Goal: Task Accomplishment & Management: Manage account settings

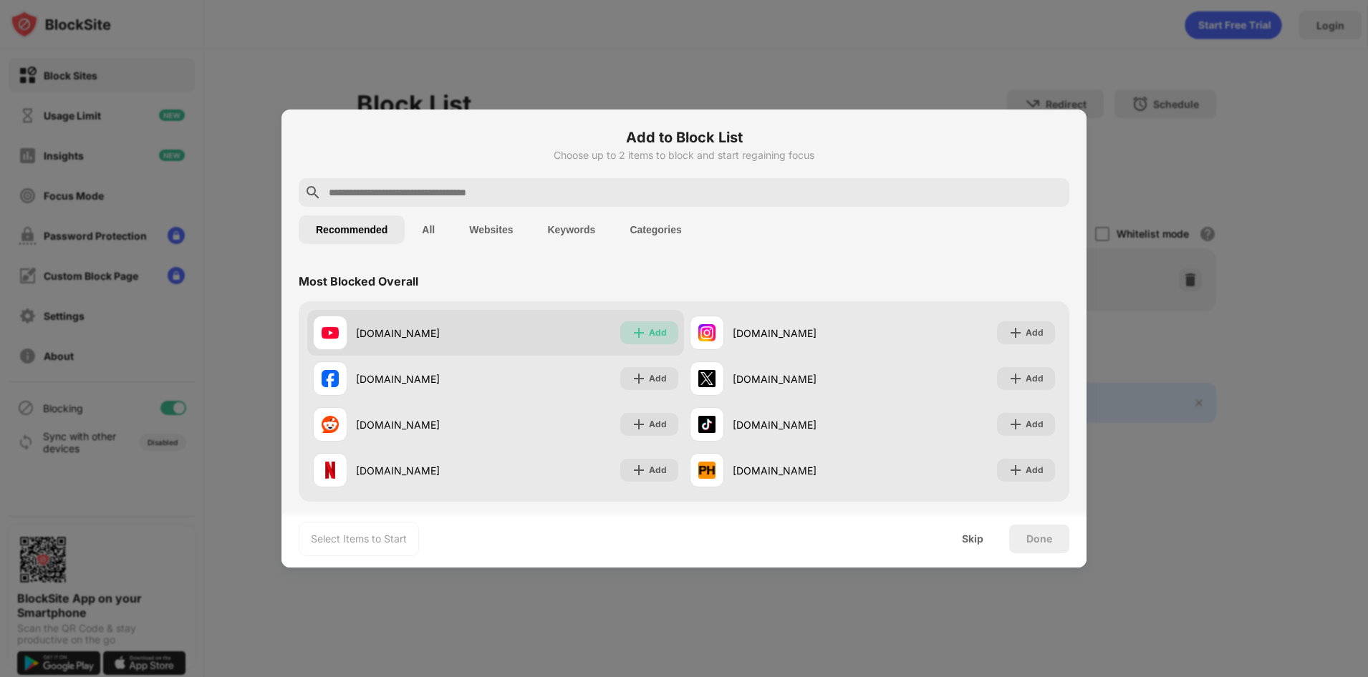
click at [649, 331] on div "Add" at bounding box center [658, 333] width 18 height 14
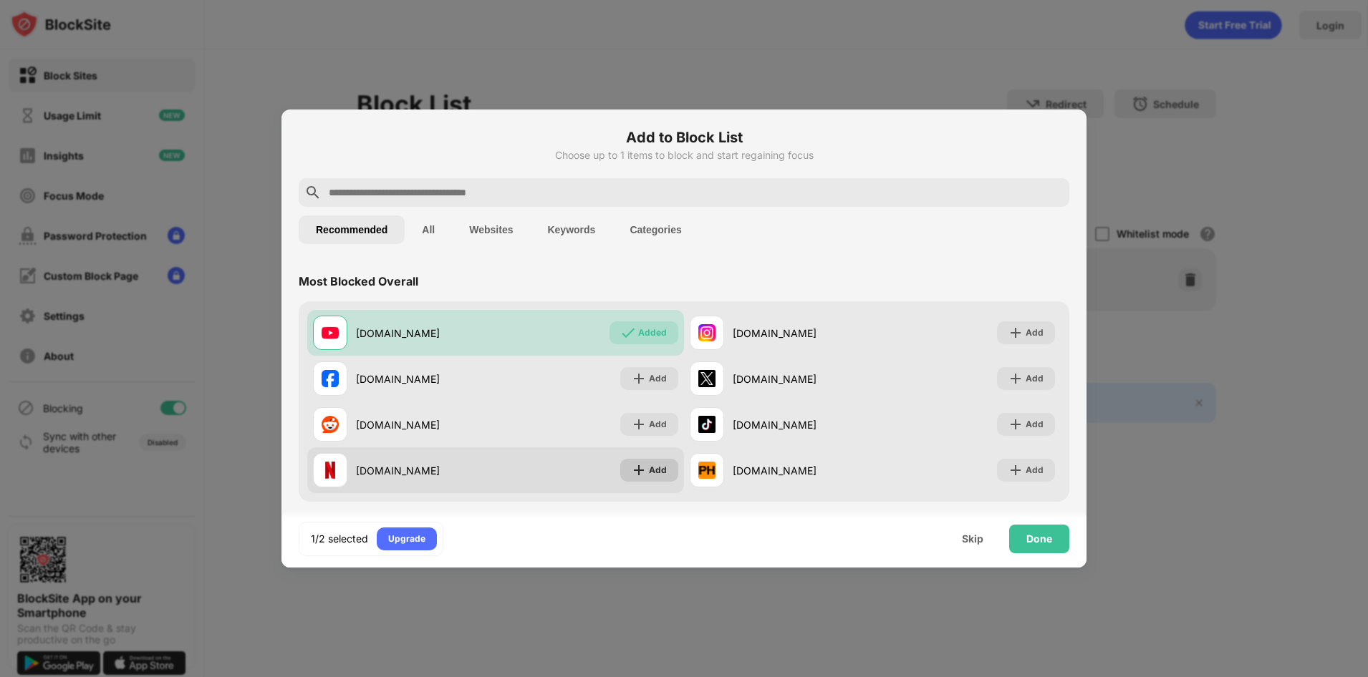
click at [652, 472] on div "Add" at bounding box center [658, 470] width 18 height 14
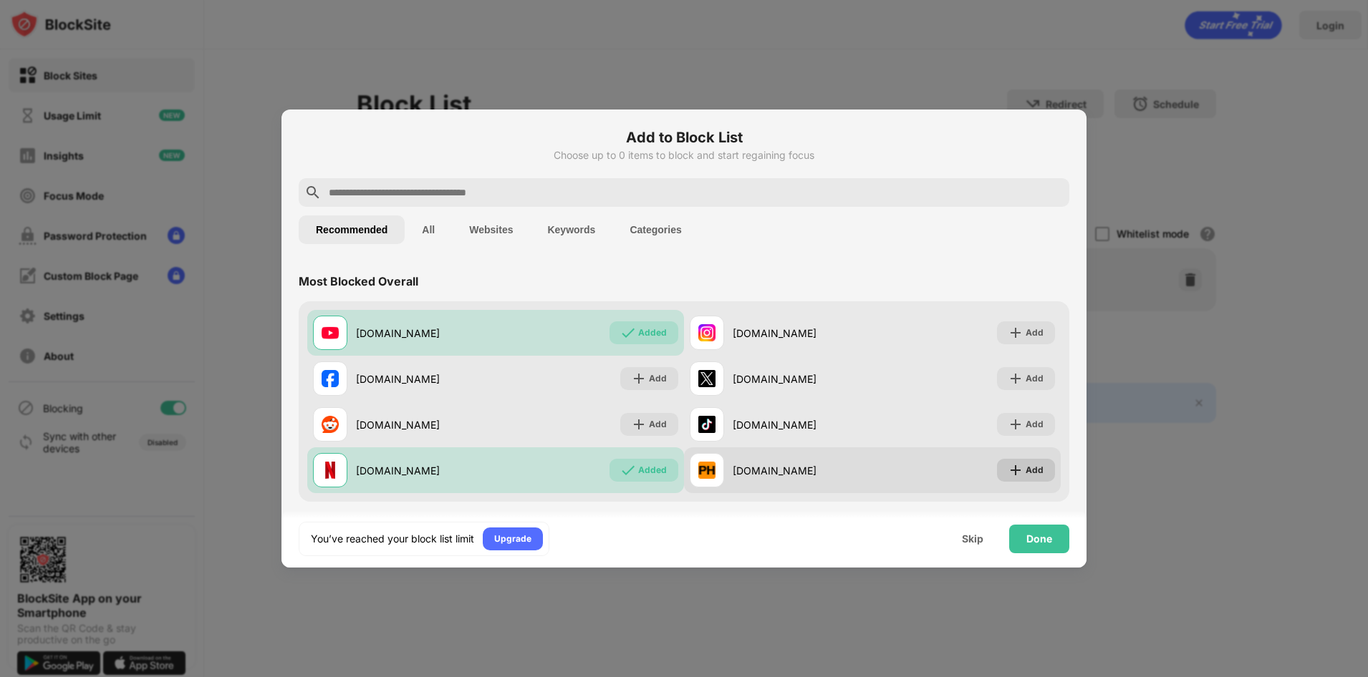
click at [1008, 473] on img at bounding box center [1015, 470] width 14 height 14
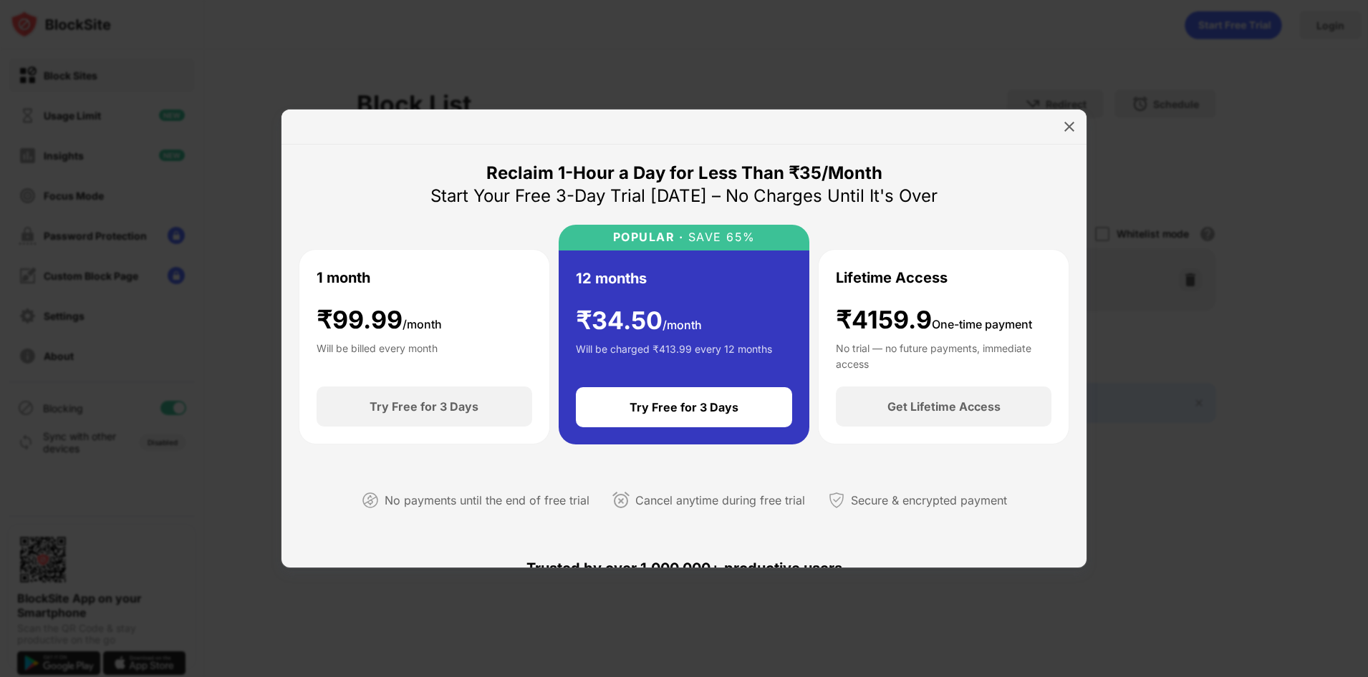
click at [1156, 427] on div at bounding box center [684, 338] width 1368 height 677
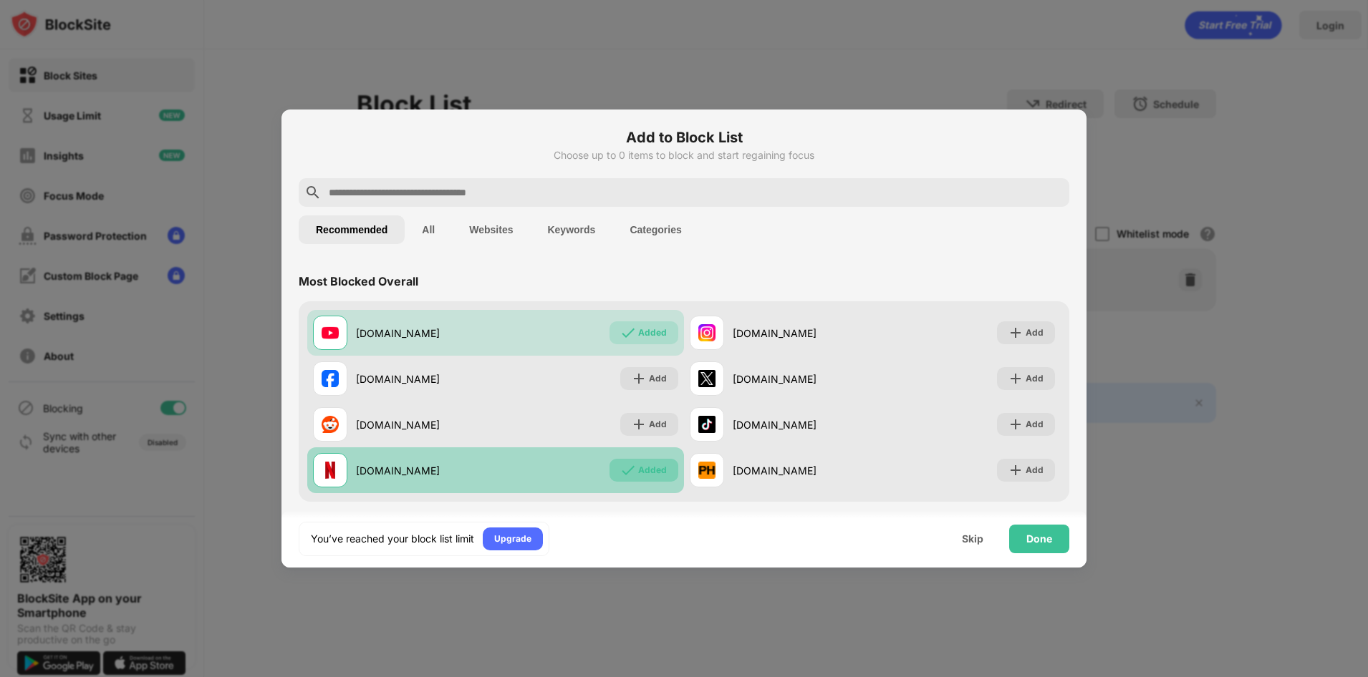
click at [656, 475] on div "Added" at bounding box center [652, 470] width 29 height 14
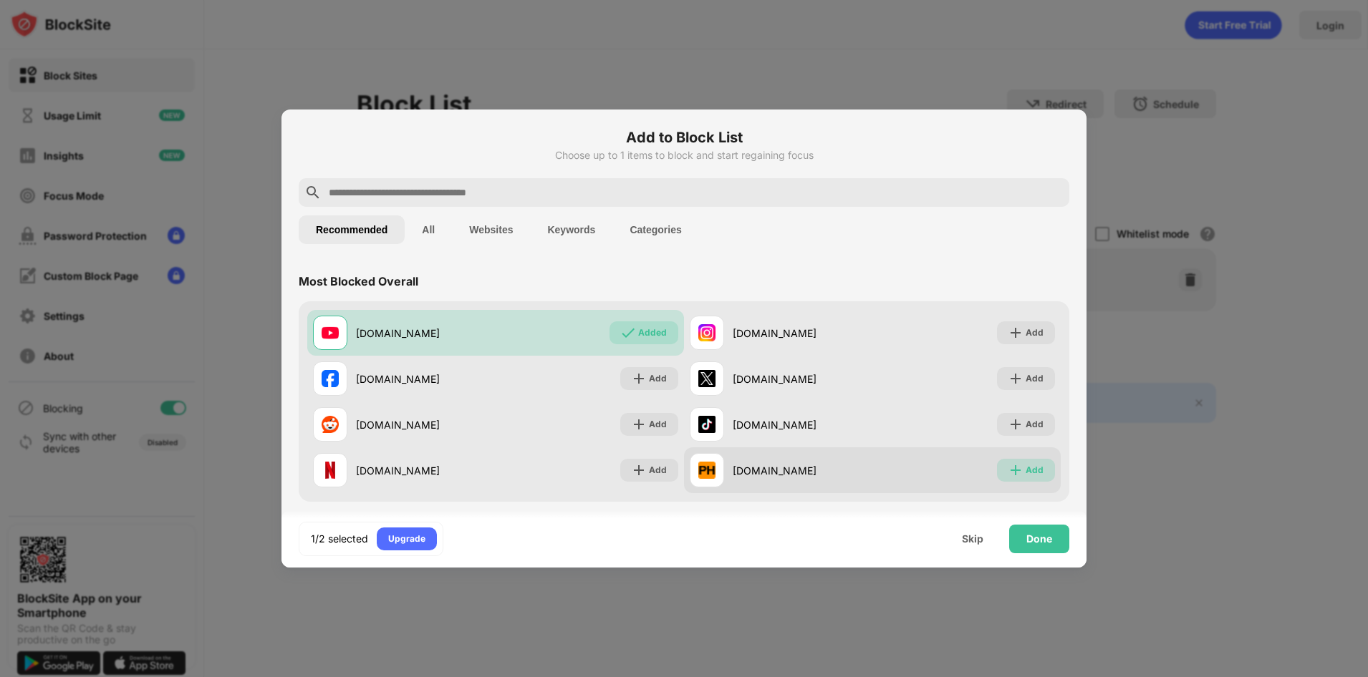
click at [1027, 468] on div "Add" at bounding box center [1034, 470] width 18 height 14
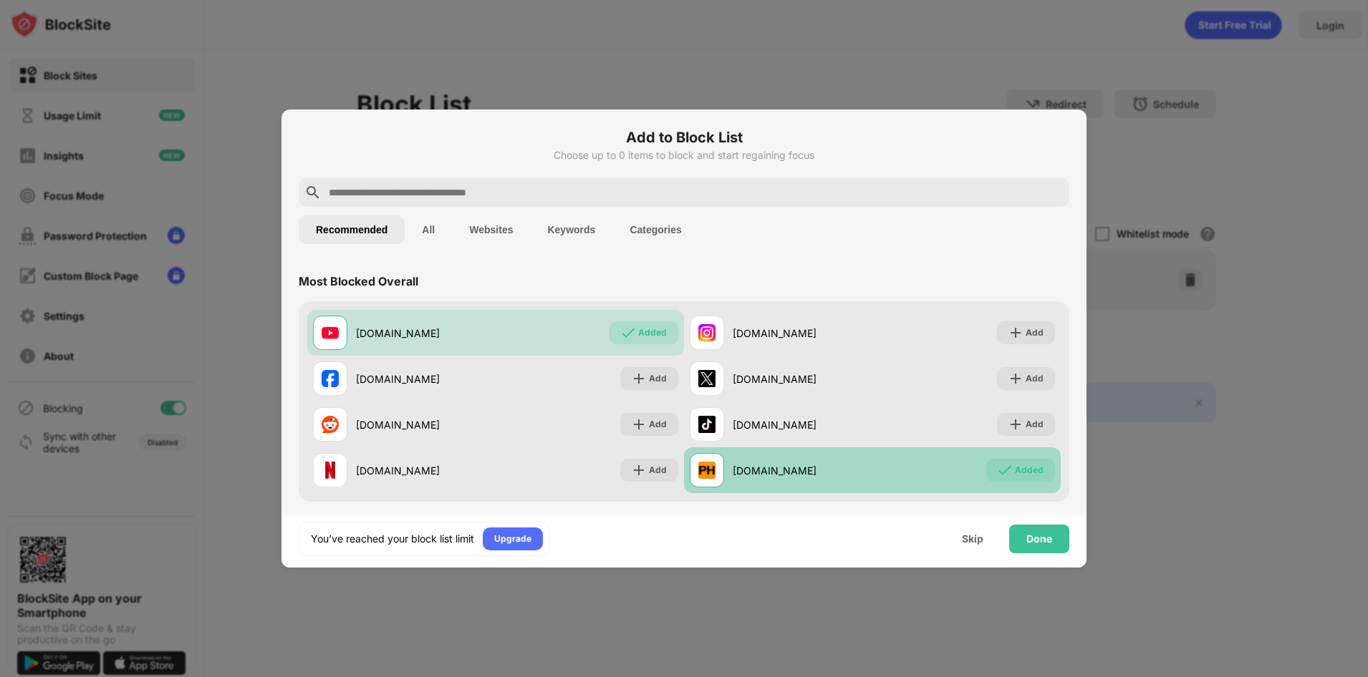
click at [1027, 468] on div "Added" at bounding box center [1029, 470] width 29 height 14
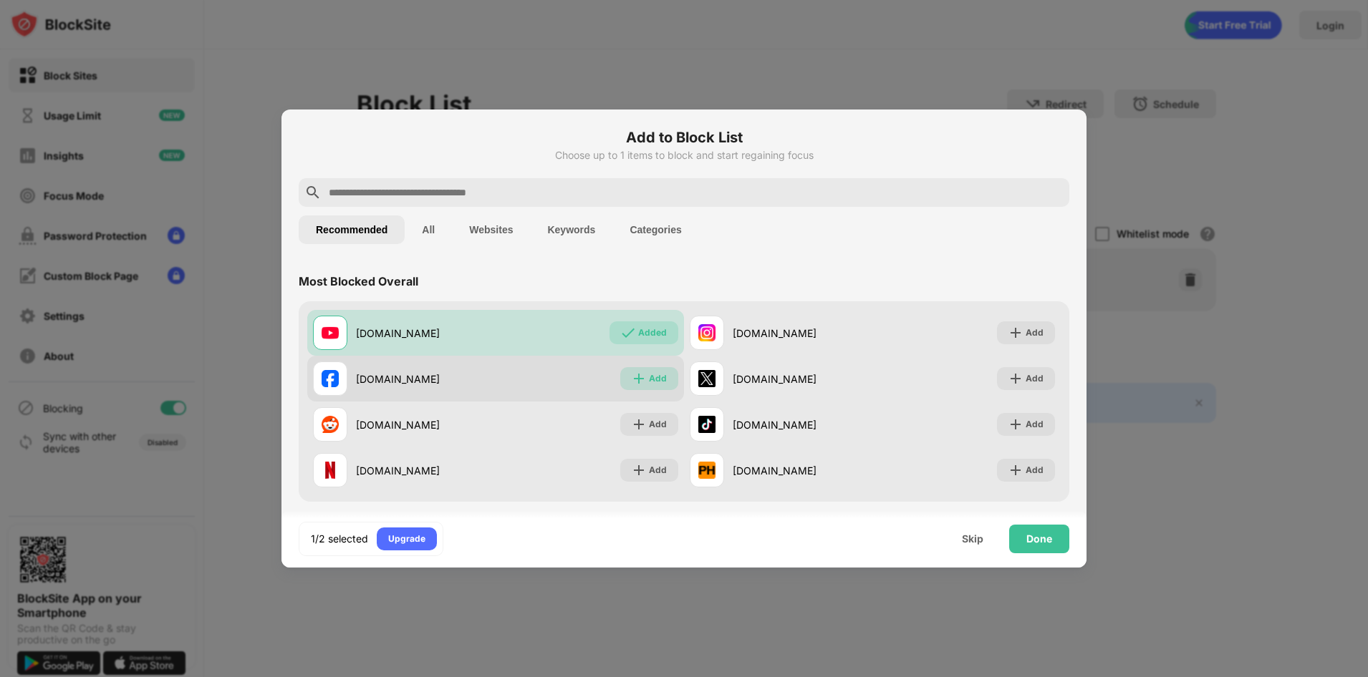
click at [649, 379] on div "Add" at bounding box center [658, 379] width 18 height 14
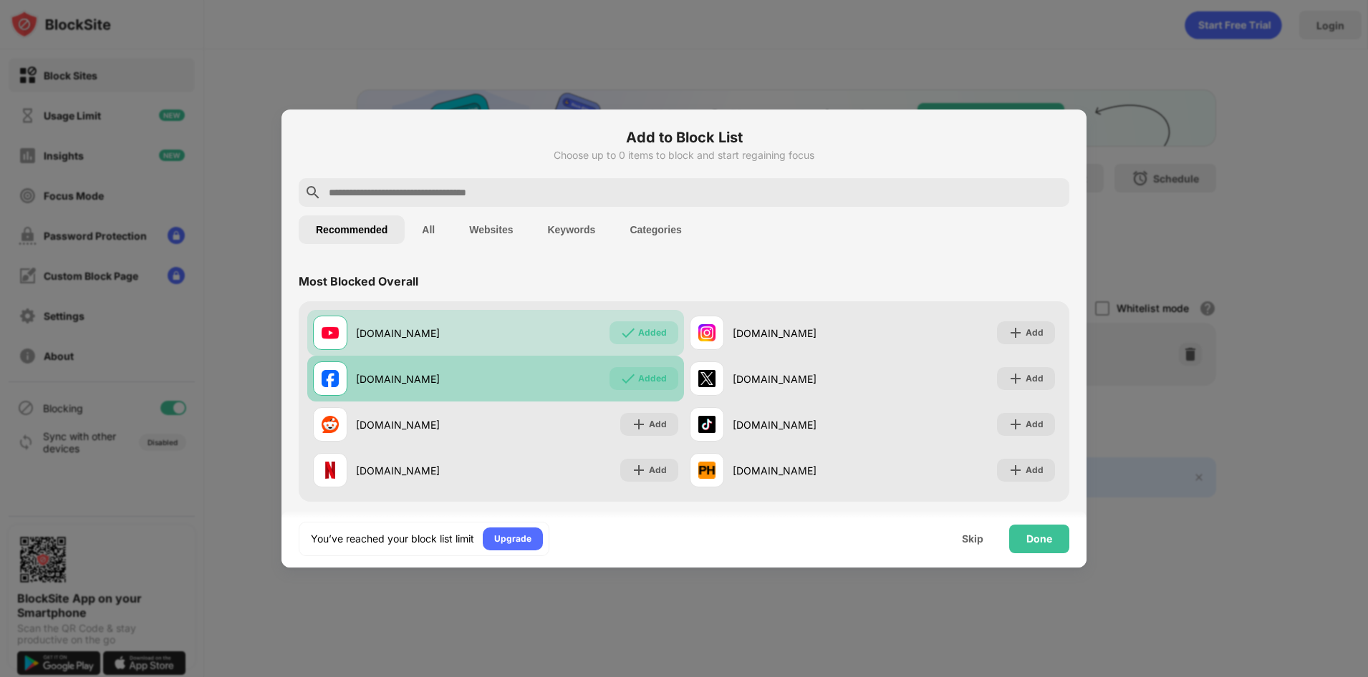
click at [644, 379] on div "Added" at bounding box center [652, 379] width 29 height 14
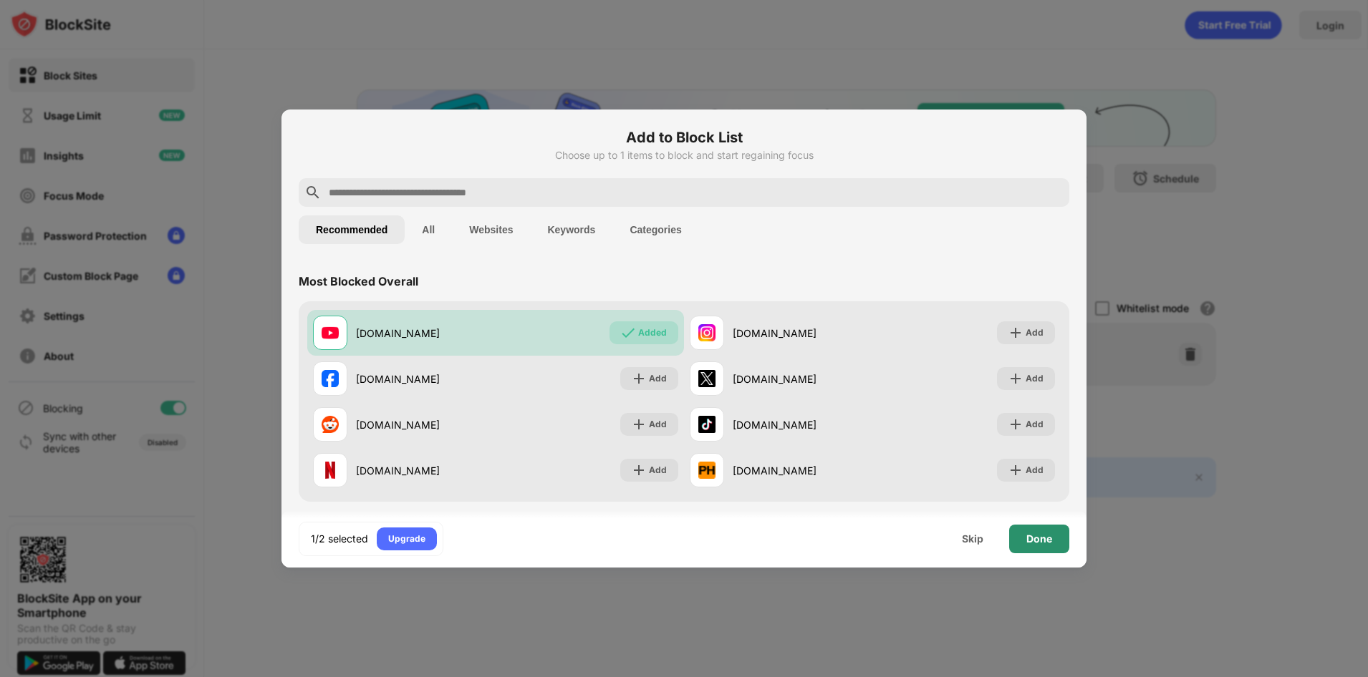
click at [1037, 532] on div "Done" at bounding box center [1039, 539] width 60 height 29
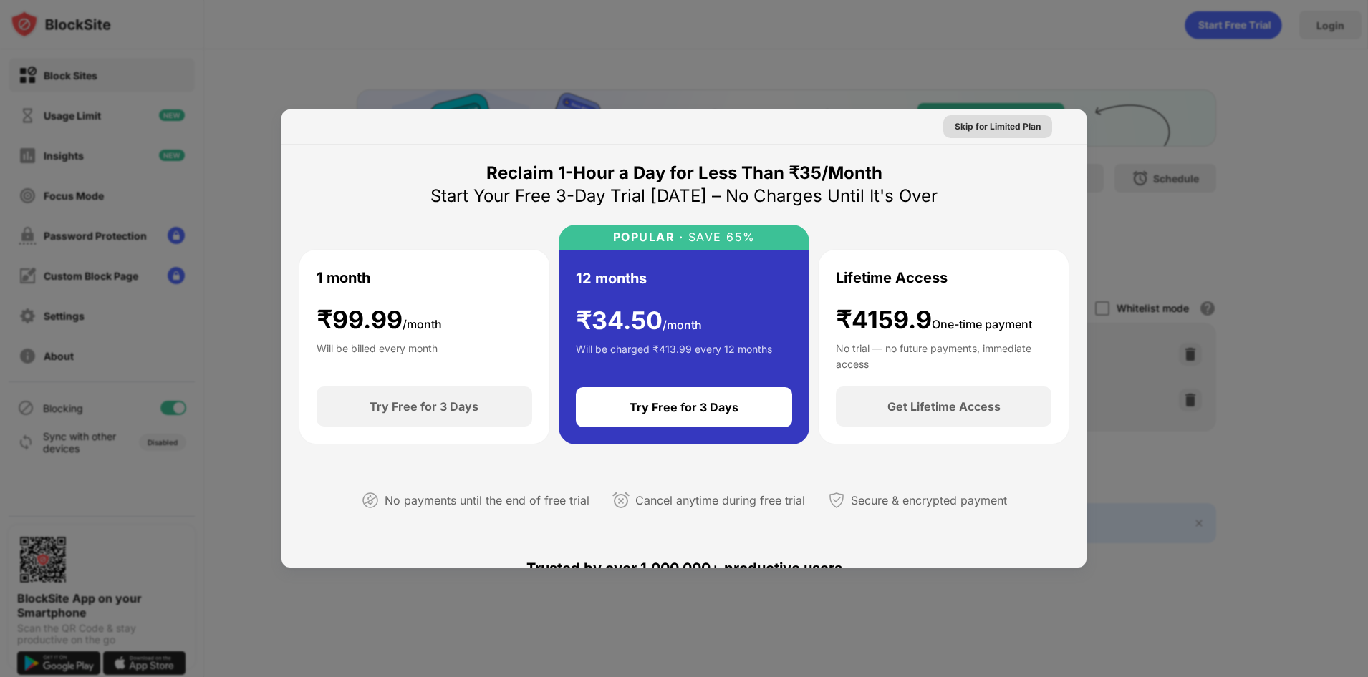
click at [982, 122] on div "Skip for Limited Plan" at bounding box center [997, 127] width 86 height 14
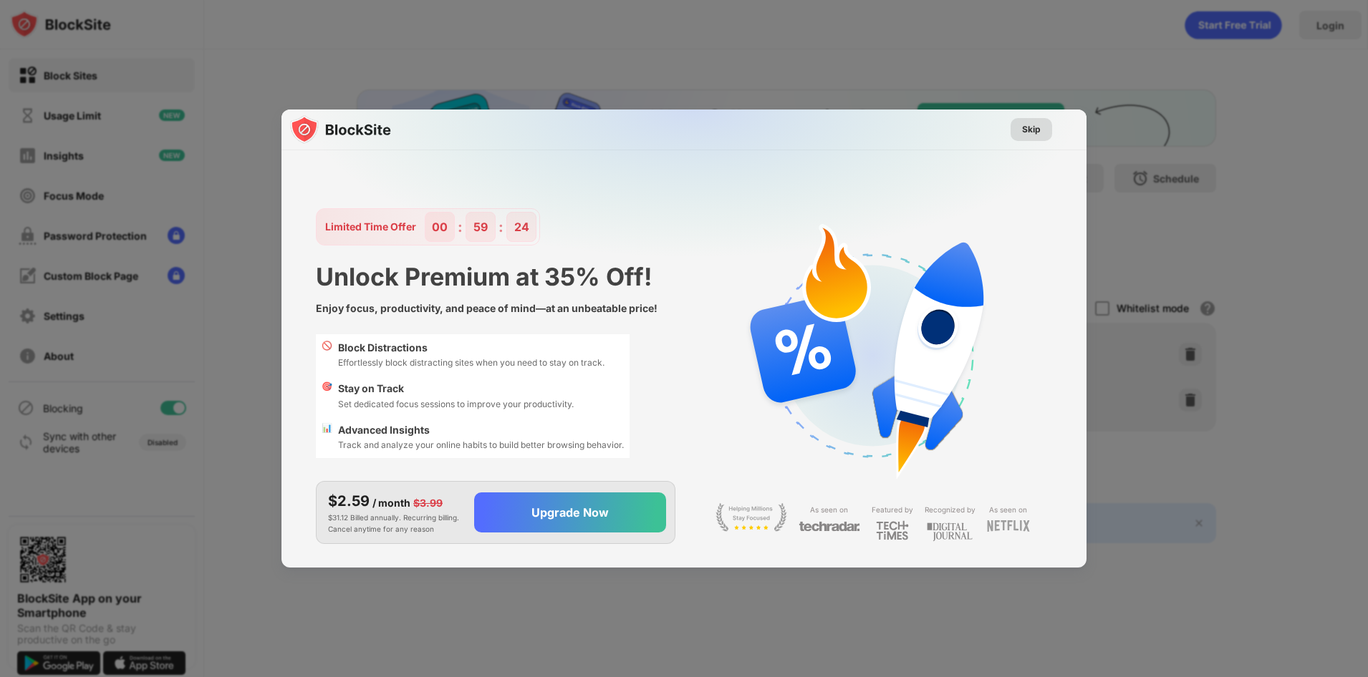
click at [1034, 131] on div "Skip" at bounding box center [1031, 129] width 19 height 14
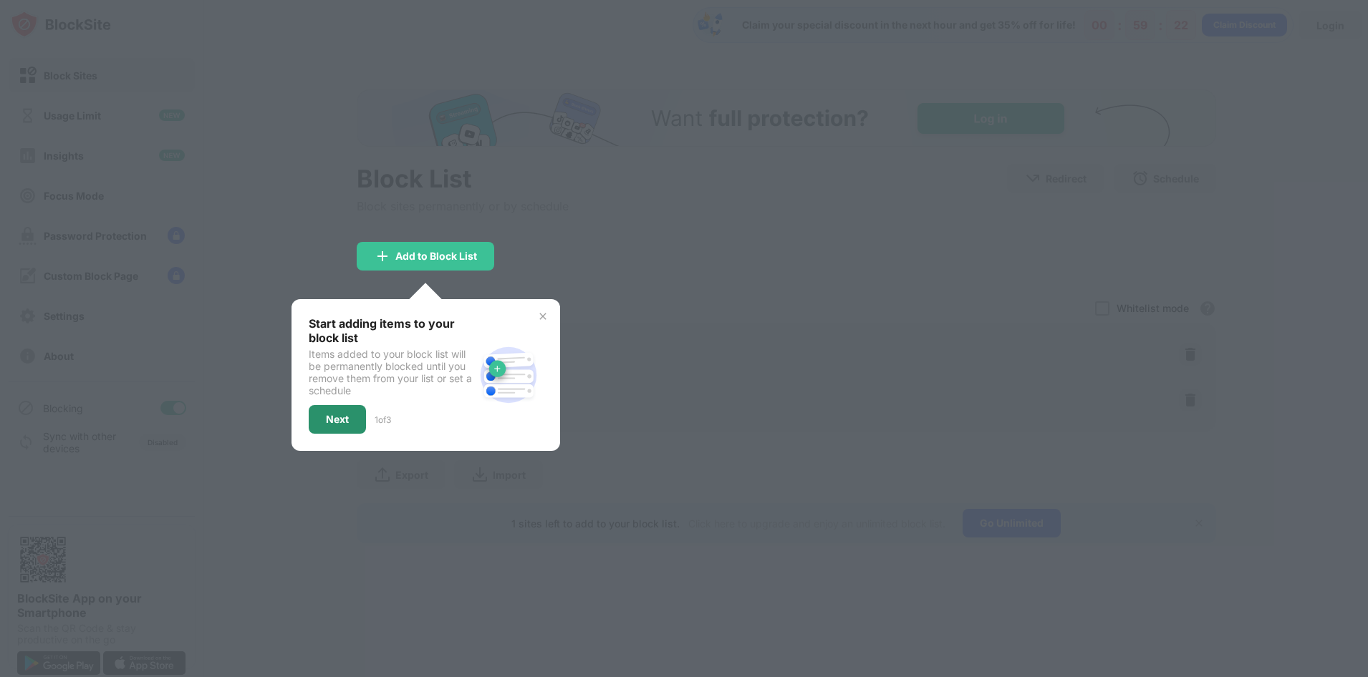
click at [335, 421] on div "Next" at bounding box center [337, 419] width 23 height 11
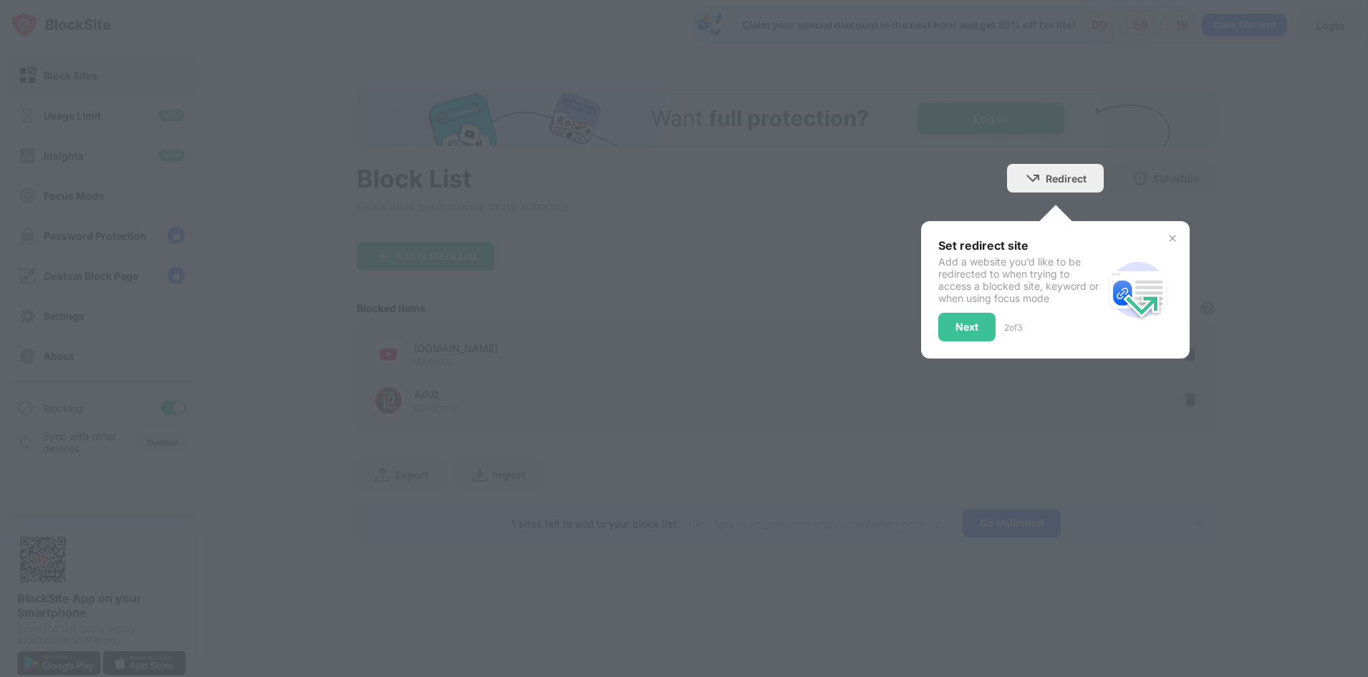
click at [1172, 239] on img at bounding box center [1171, 238] width 11 height 11
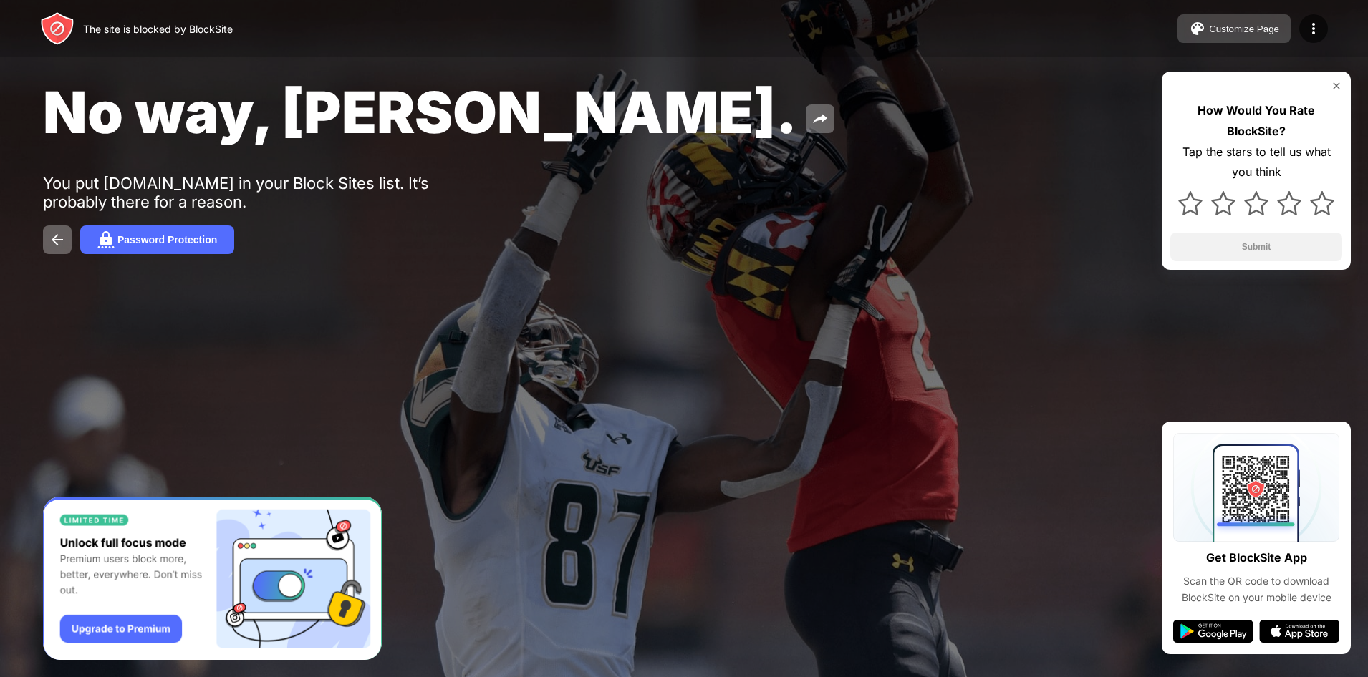
click at [1203, 28] on img at bounding box center [1197, 28] width 17 height 17
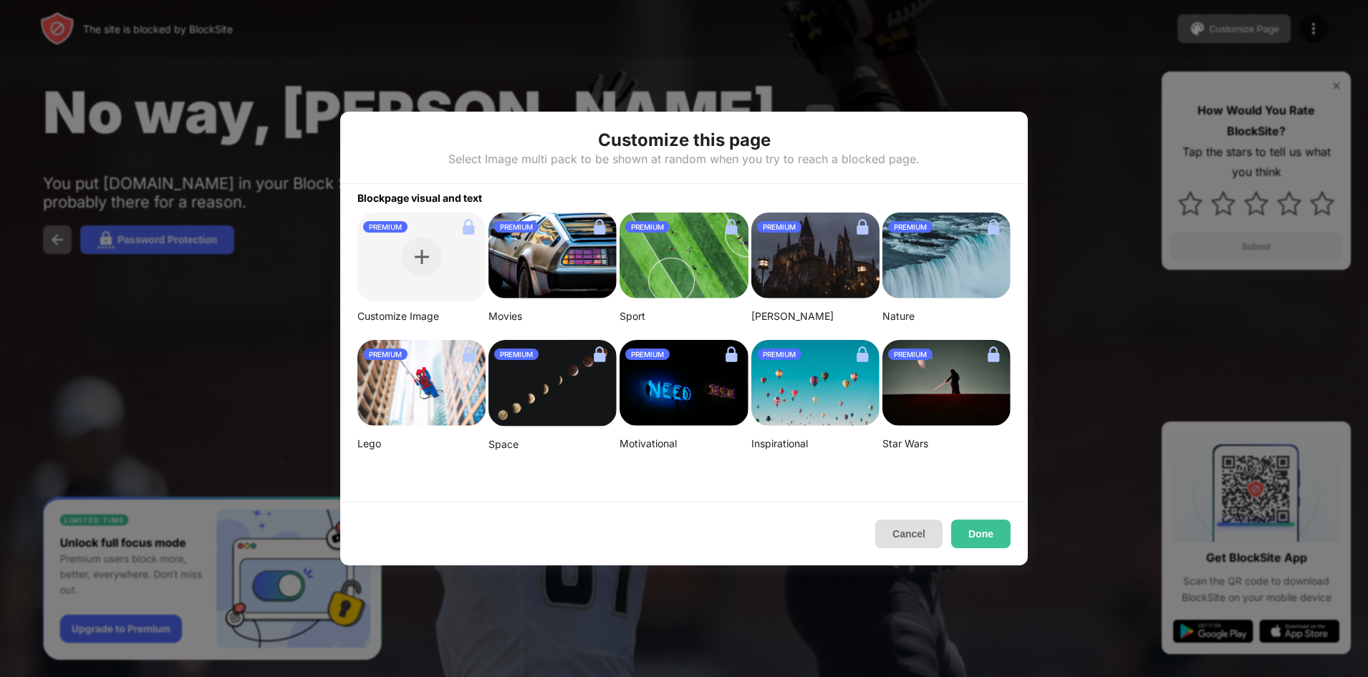
click at [915, 531] on button "Cancel" at bounding box center [908, 534] width 67 height 29
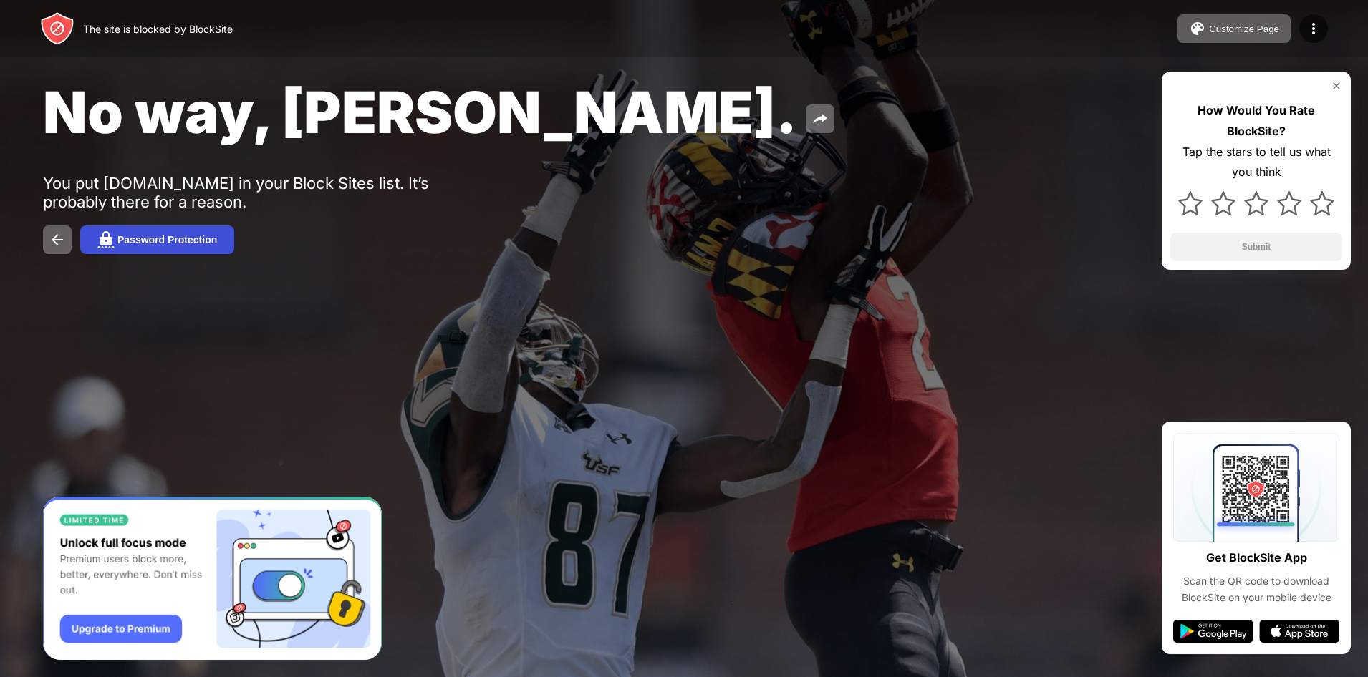
click at [180, 246] on button "Password Protection" at bounding box center [157, 240] width 154 height 29
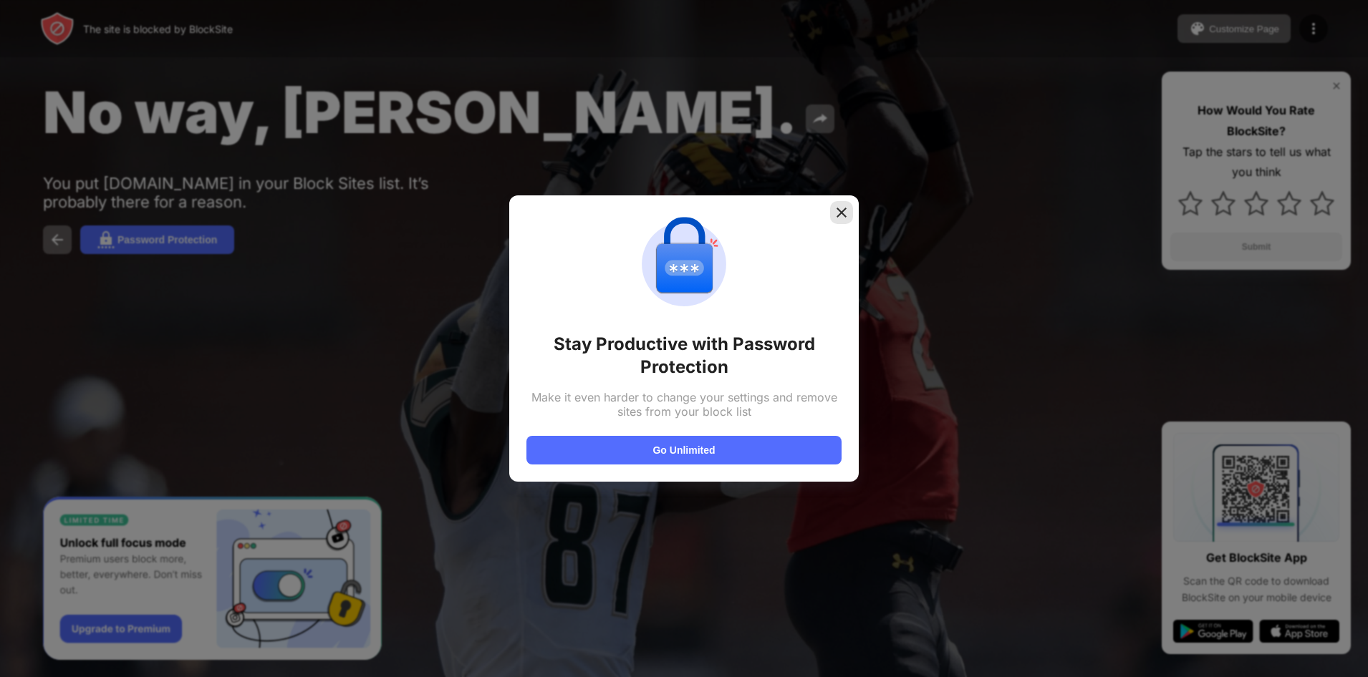
click at [843, 220] on div at bounding box center [841, 212] width 23 height 23
